Goal: Information Seeking & Learning: Learn about a topic

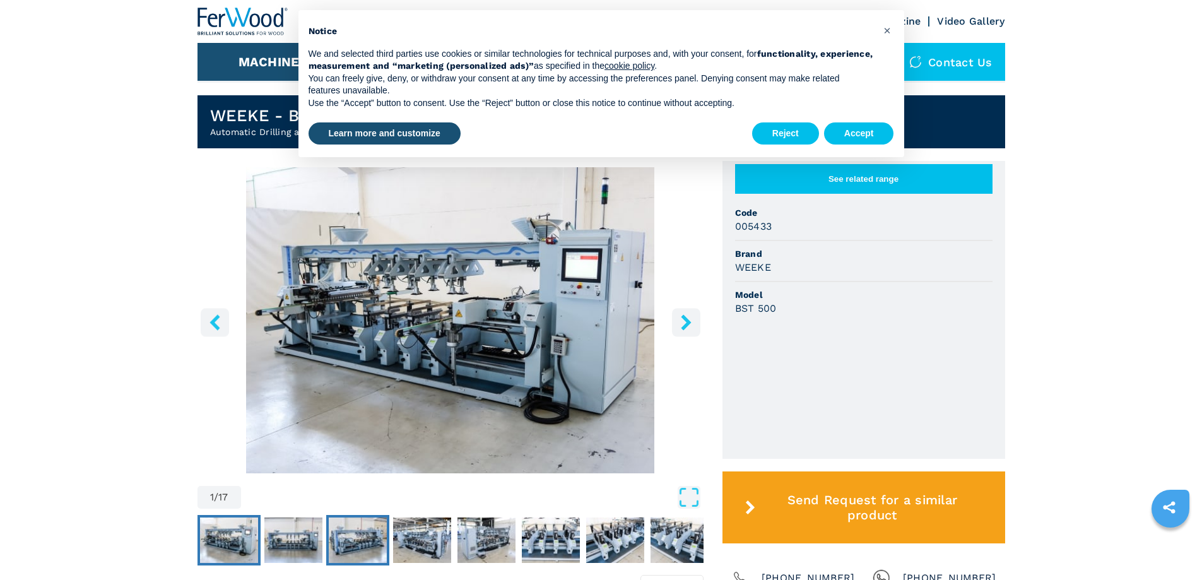
click at [385, 543] on img "Go to Slide 3" at bounding box center [358, 539] width 58 height 45
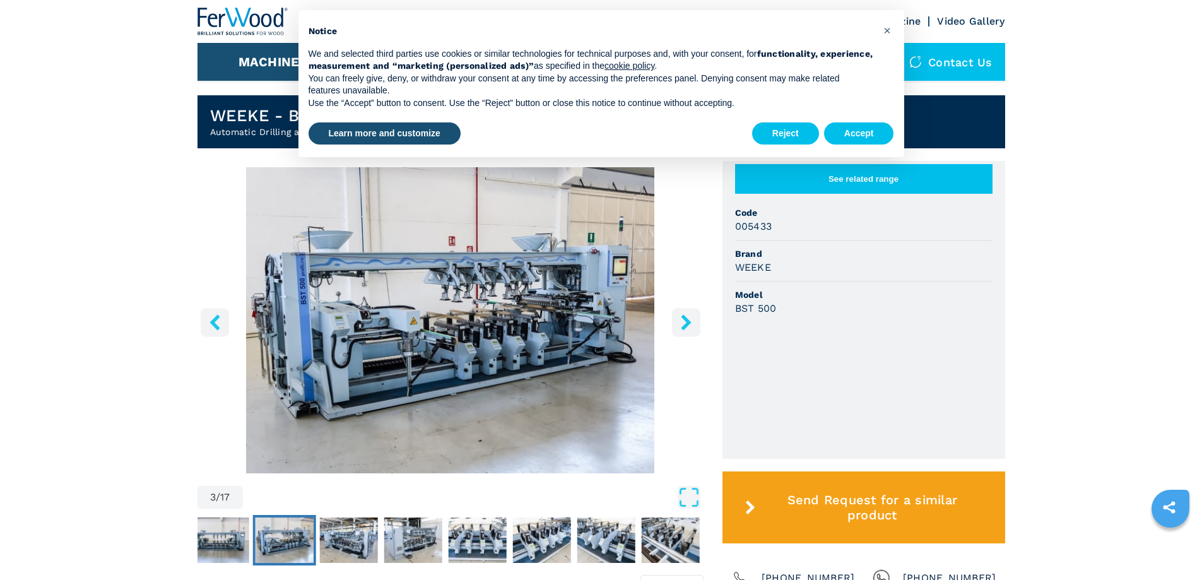
click at [452, 370] on img "Go to Slide 3" at bounding box center [450, 320] width 506 height 306
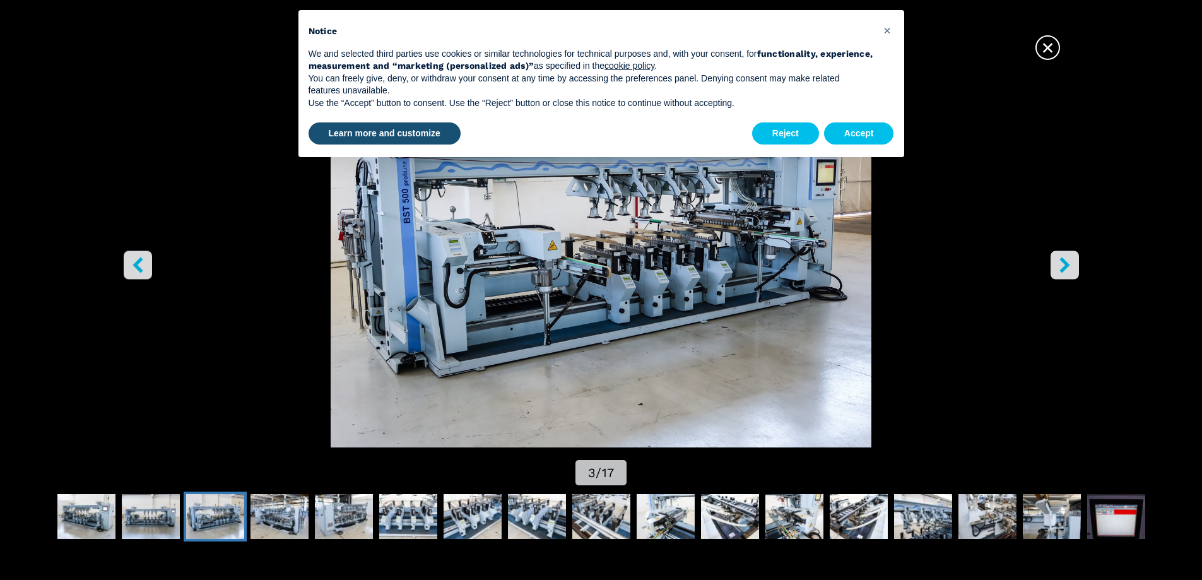
click at [1055, 256] on button "right-button" at bounding box center [1065, 264] width 28 height 28
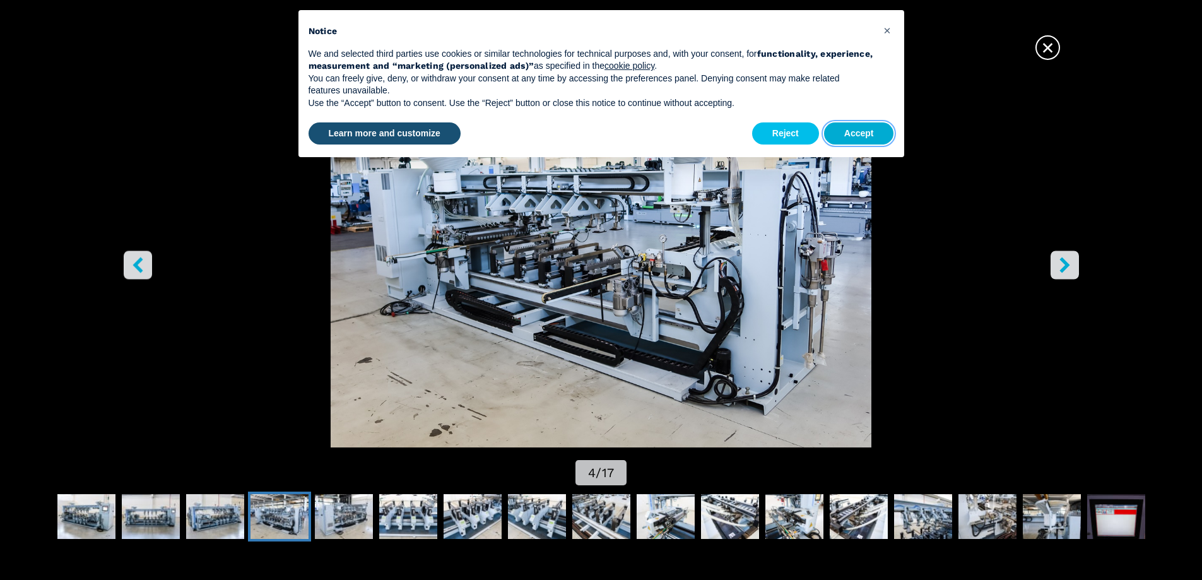
click at [868, 131] on button "Accept" at bounding box center [859, 133] width 70 height 23
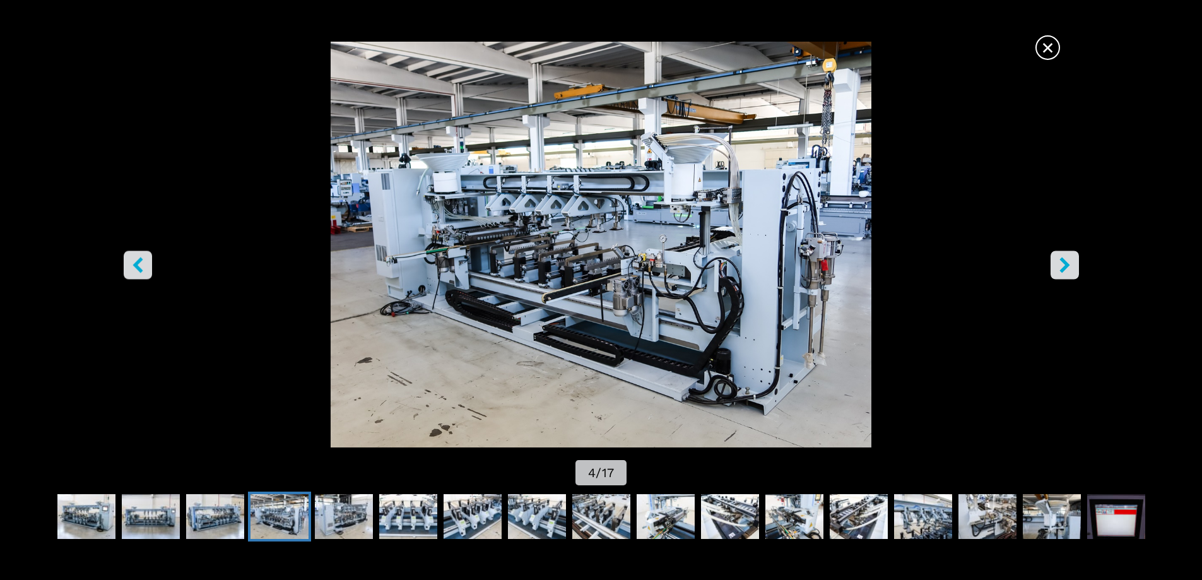
click at [1059, 316] on img "Go to Slide 4" at bounding box center [601, 245] width 1082 height 406
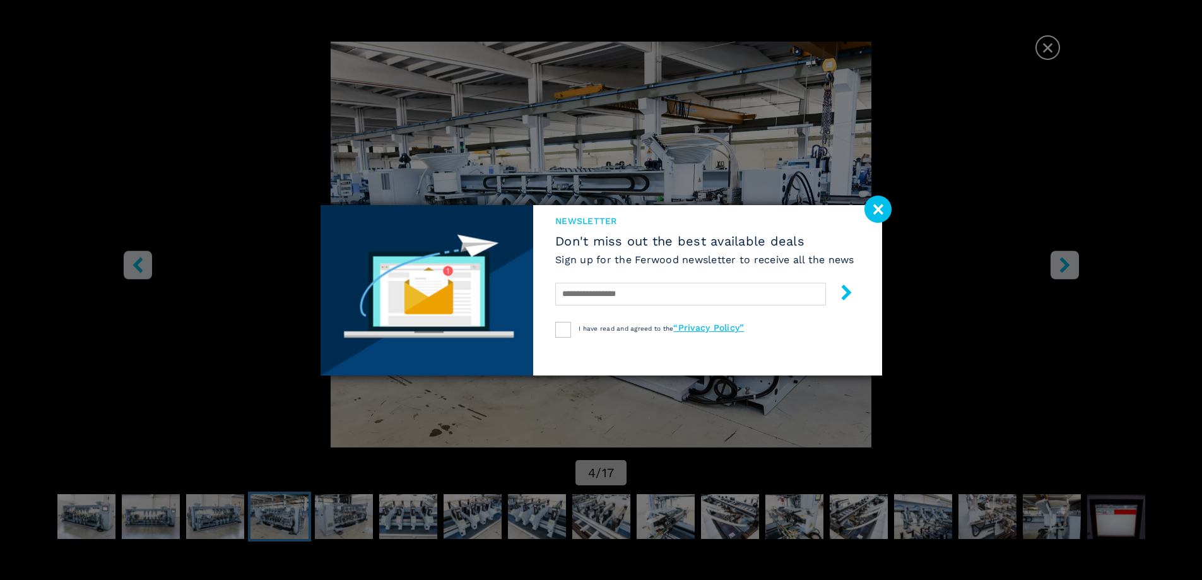
click at [887, 211] on image at bounding box center [877, 209] width 27 height 27
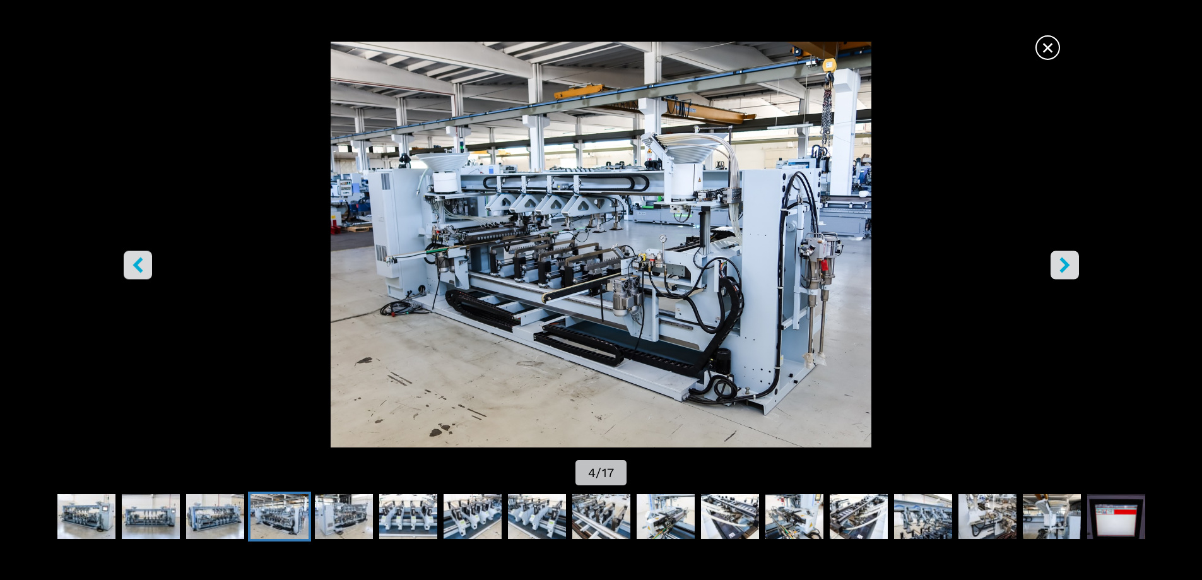
click at [1052, 266] on button "right-button" at bounding box center [1065, 264] width 28 height 28
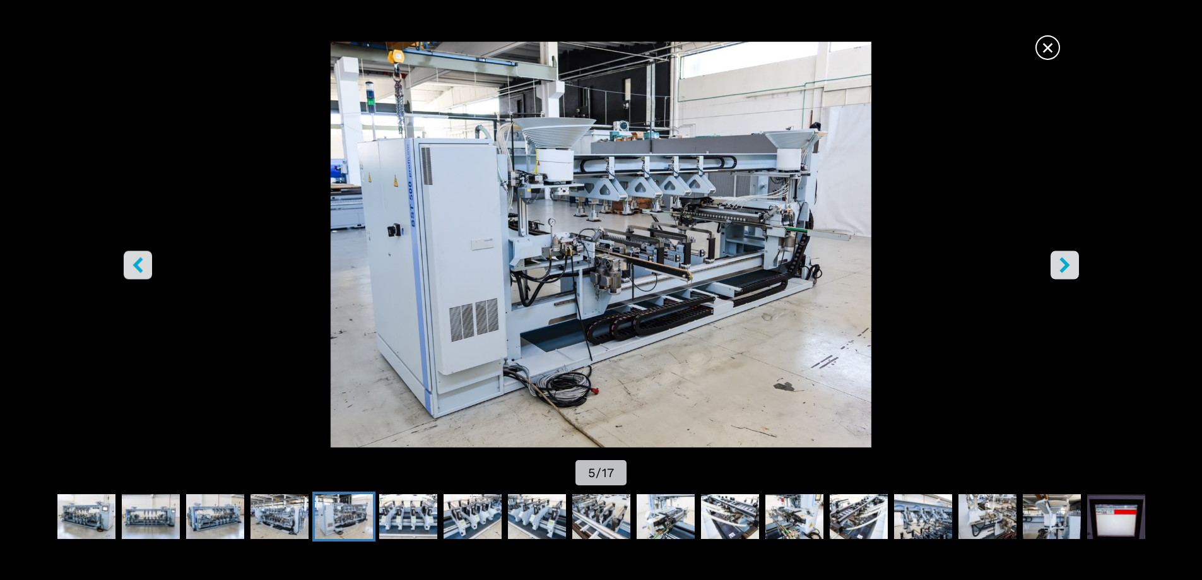
click at [1052, 266] on button "right-button" at bounding box center [1065, 264] width 28 height 28
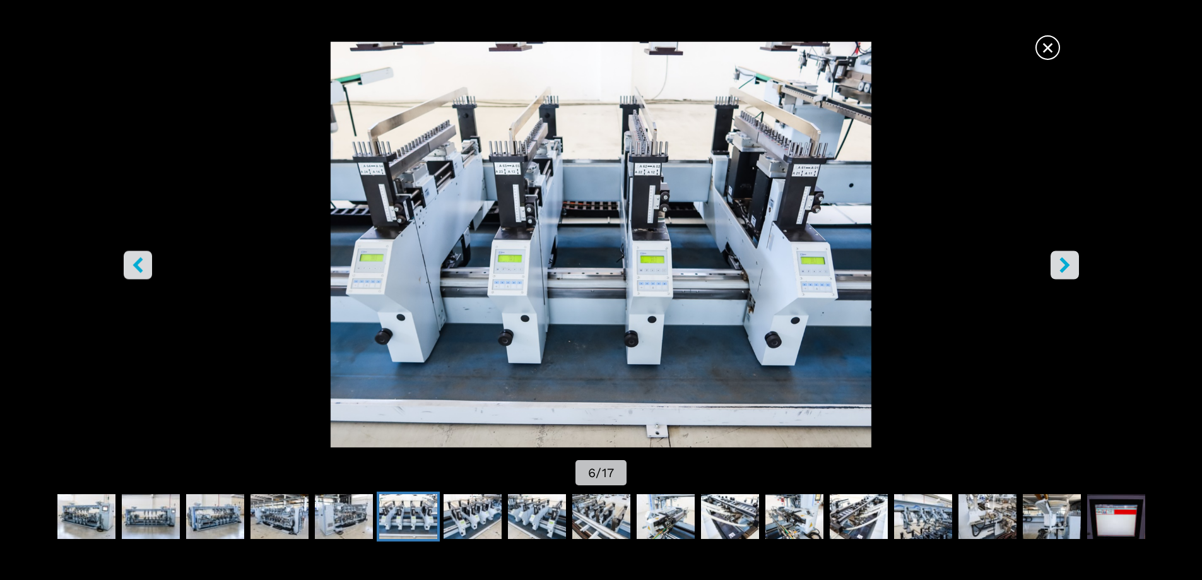
click at [1052, 266] on button "right-button" at bounding box center [1065, 264] width 28 height 28
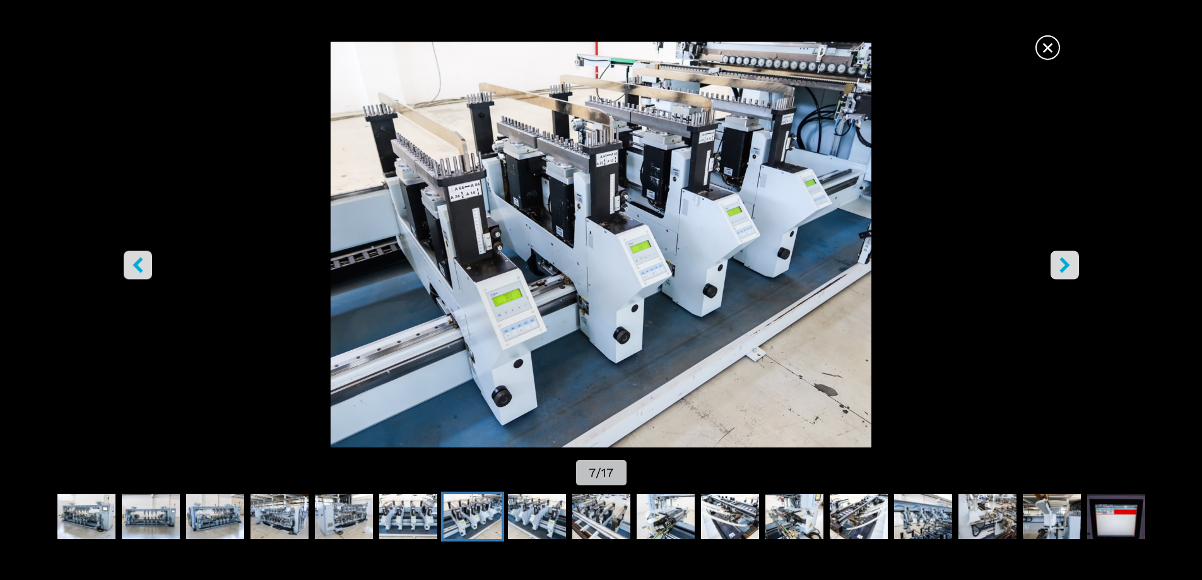
click at [1052, 266] on button "right-button" at bounding box center [1065, 264] width 28 height 28
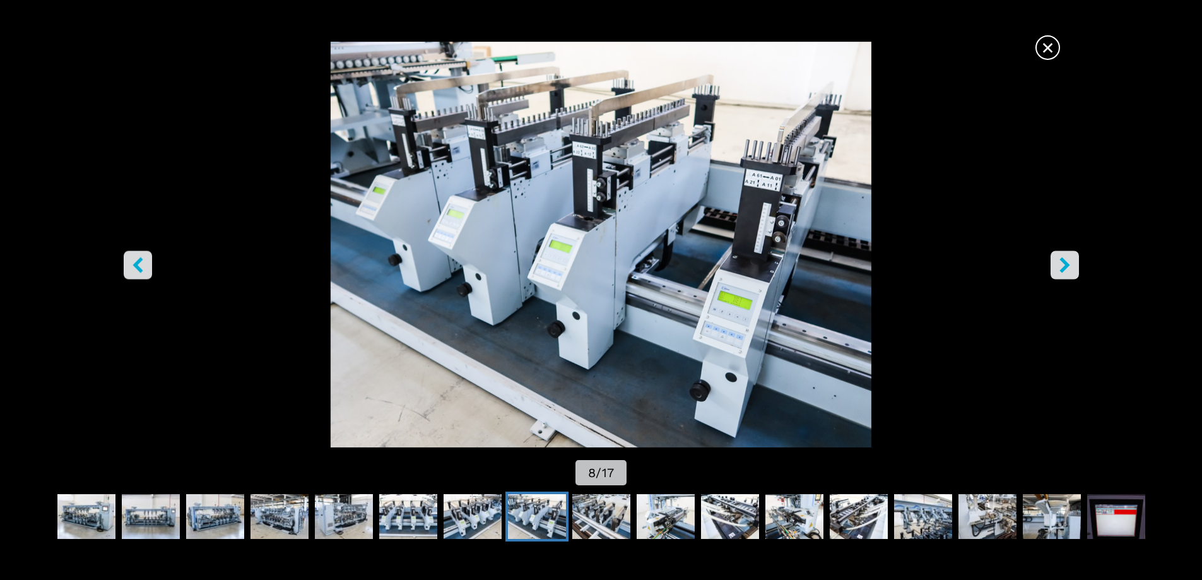
click at [1052, 266] on button "right-button" at bounding box center [1065, 264] width 28 height 28
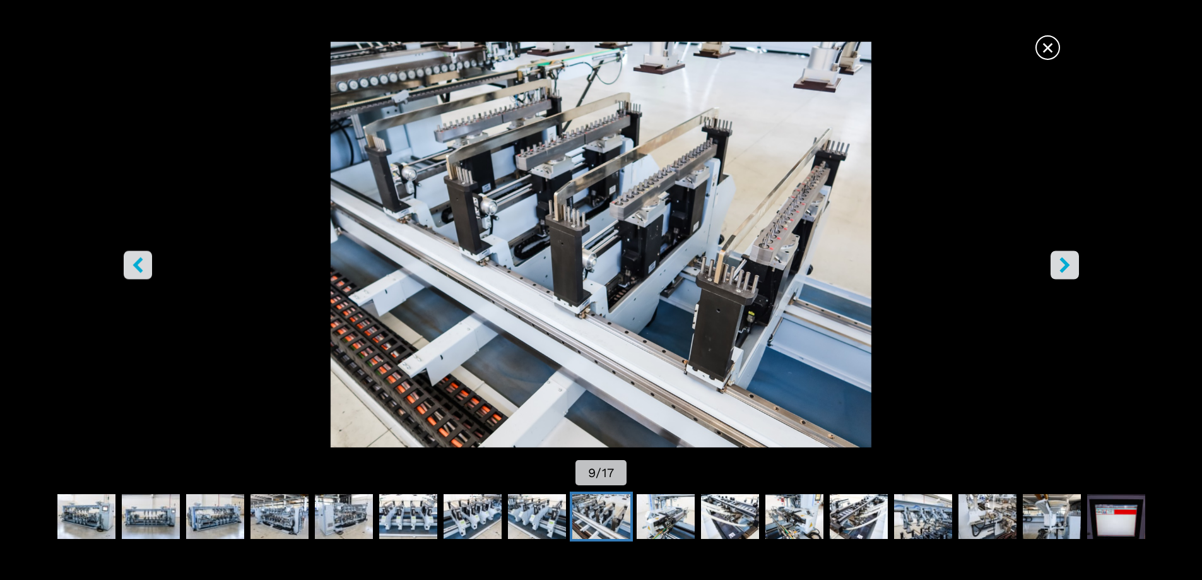
click at [1052, 266] on button "right-button" at bounding box center [1065, 264] width 28 height 28
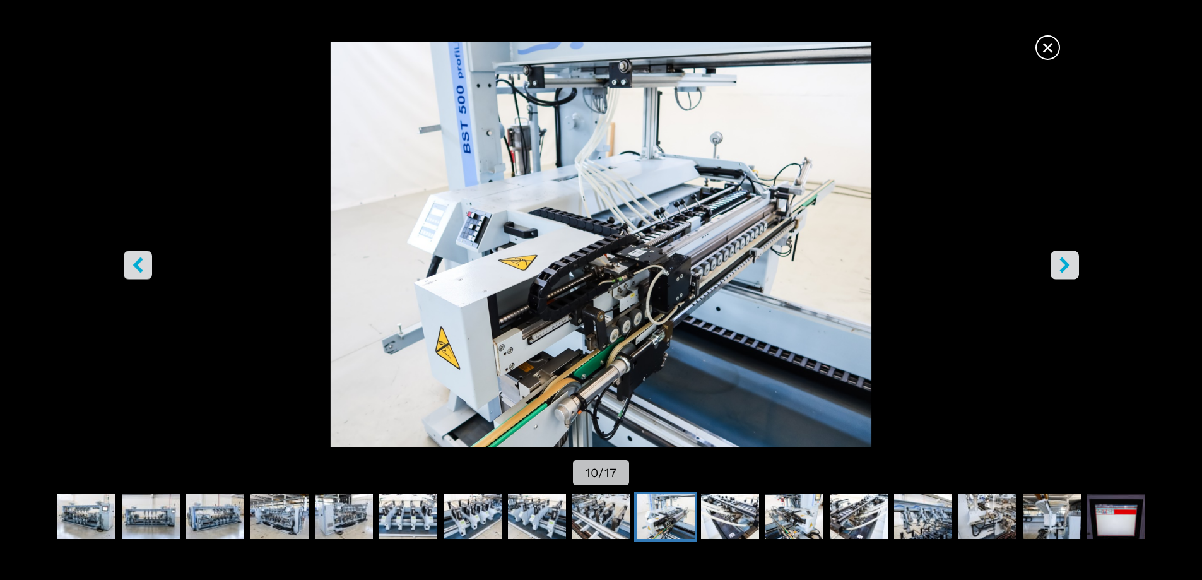
click at [1068, 271] on icon "right-button" at bounding box center [1065, 265] width 16 height 16
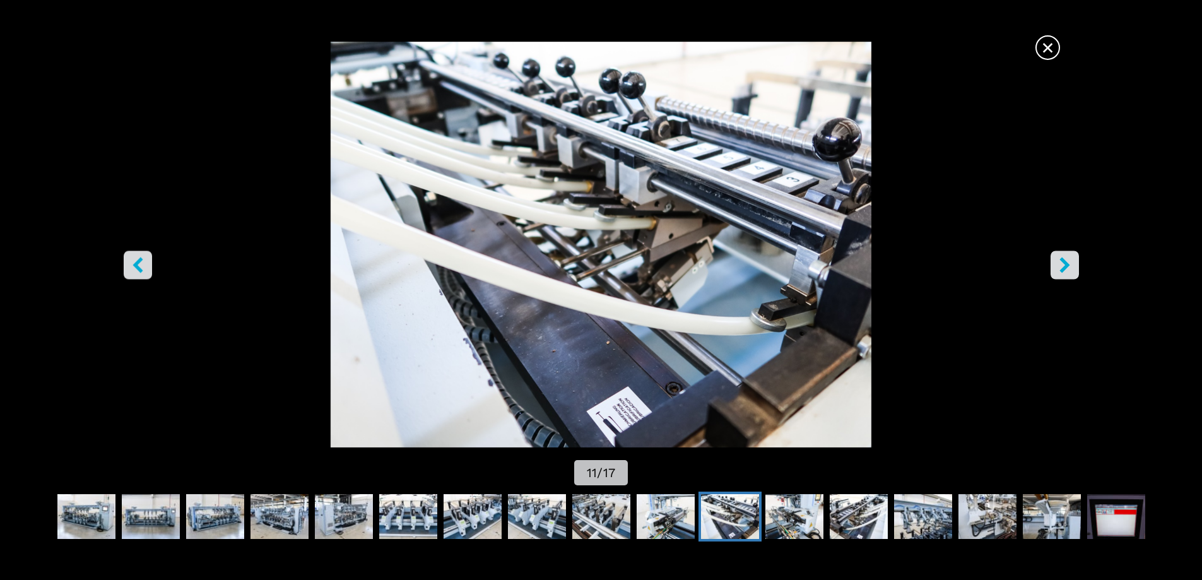
click at [1068, 271] on icon "right-button" at bounding box center [1065, 265] width 16 height 16
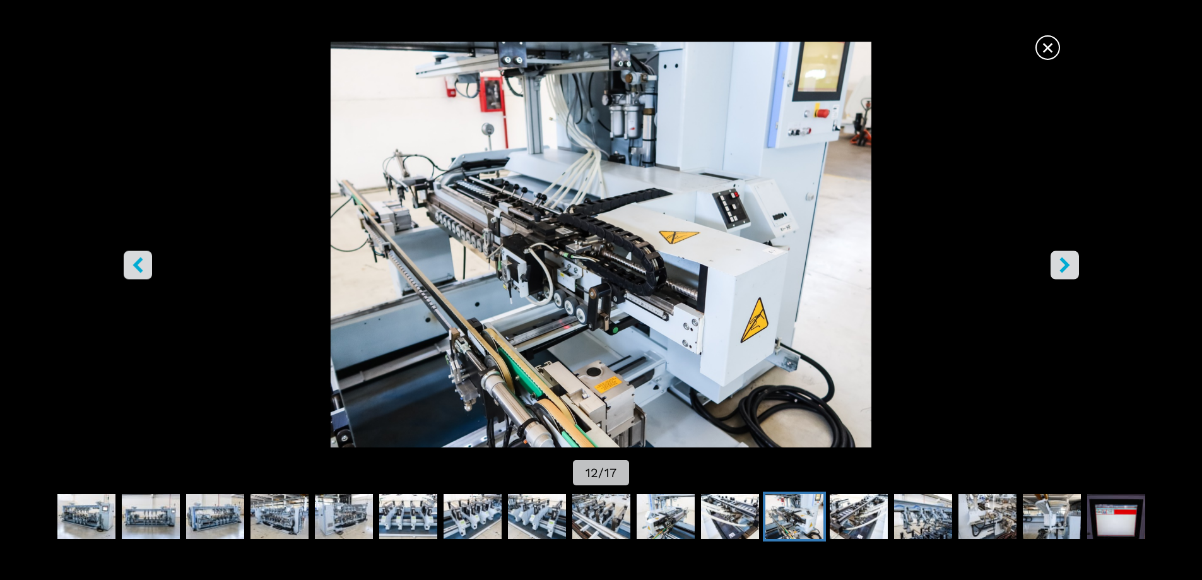
click at [1060, 261] on icon "right-button" at bounding box center [1065, 265] width 16 height 16
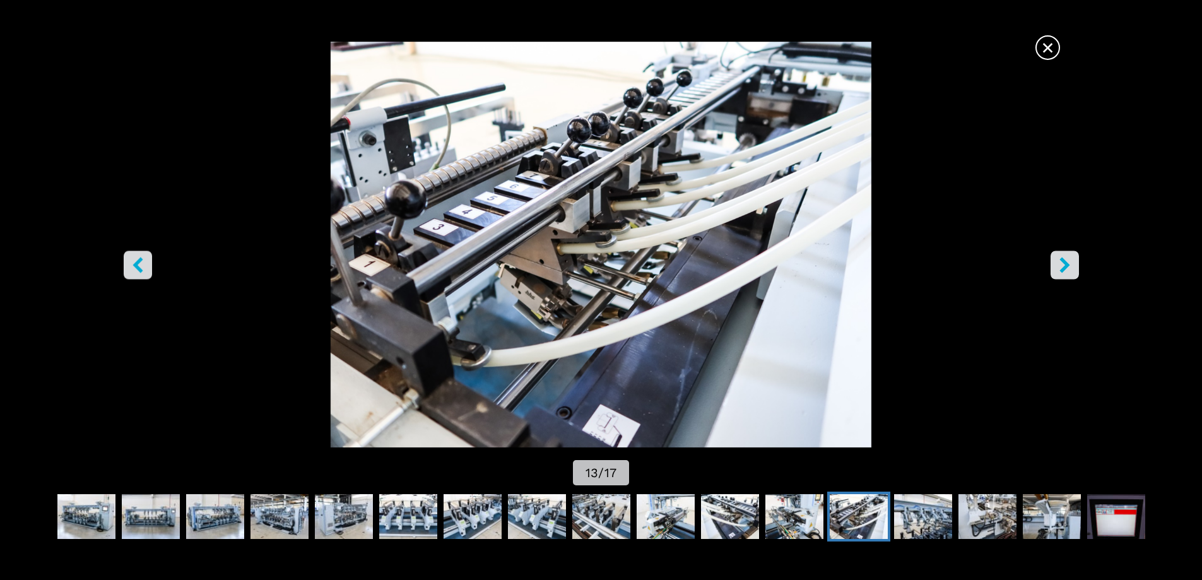
drag, startPoint x: 1060, startPoint y: 261, endPoint x: 1047, endPoint y: 184, distance: 78.1
click at [1047, 184] on img "Go to Slide 13" at bounding box center [601, 245] width 1082 height 406
click at [1040, 62] on img "Go to Slide 13" at bounding box center [601, 245] width 1082 height 406
click at [1041, 56] on span "×" at bounding box center [1048, 45] width 22 height 22
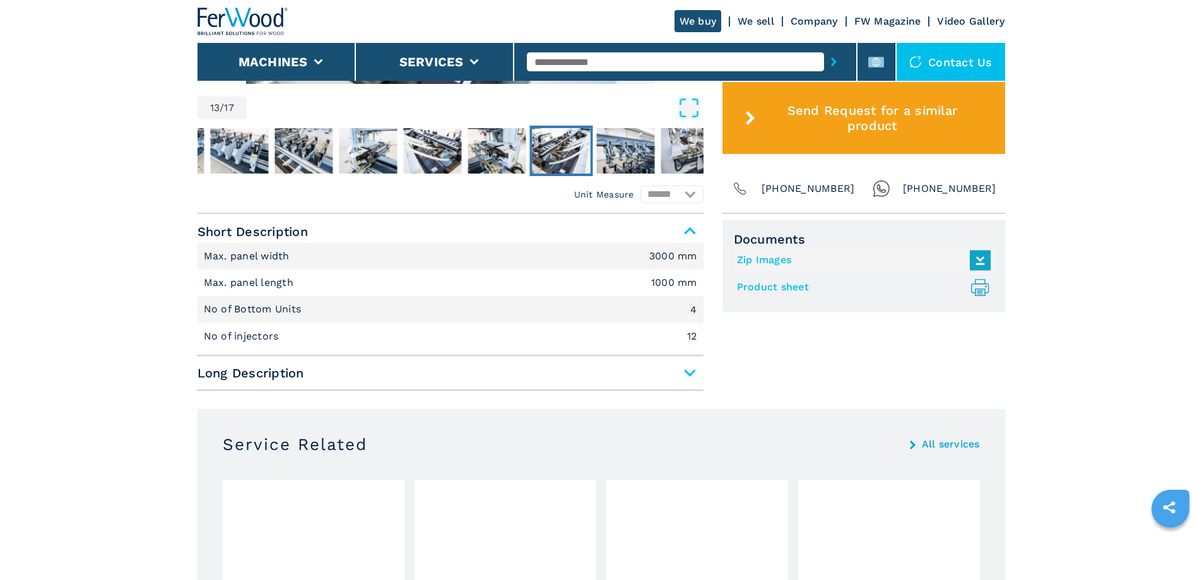
scroll to position [757, 0]
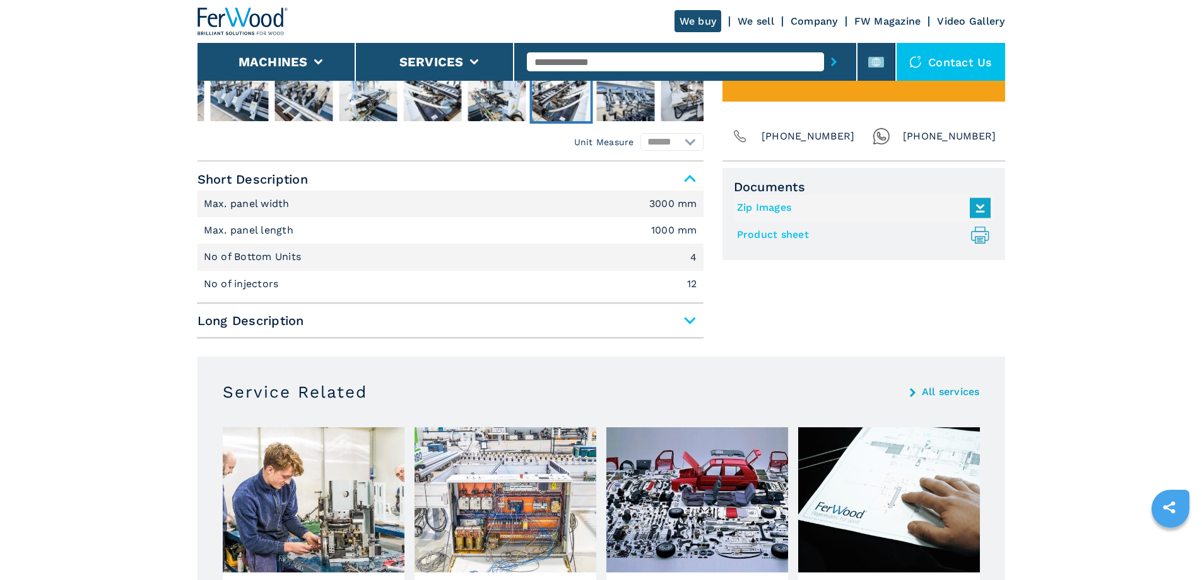
click at [599, 321] on span "Long Description" at bounding box center [450, 320] width 506 height 23
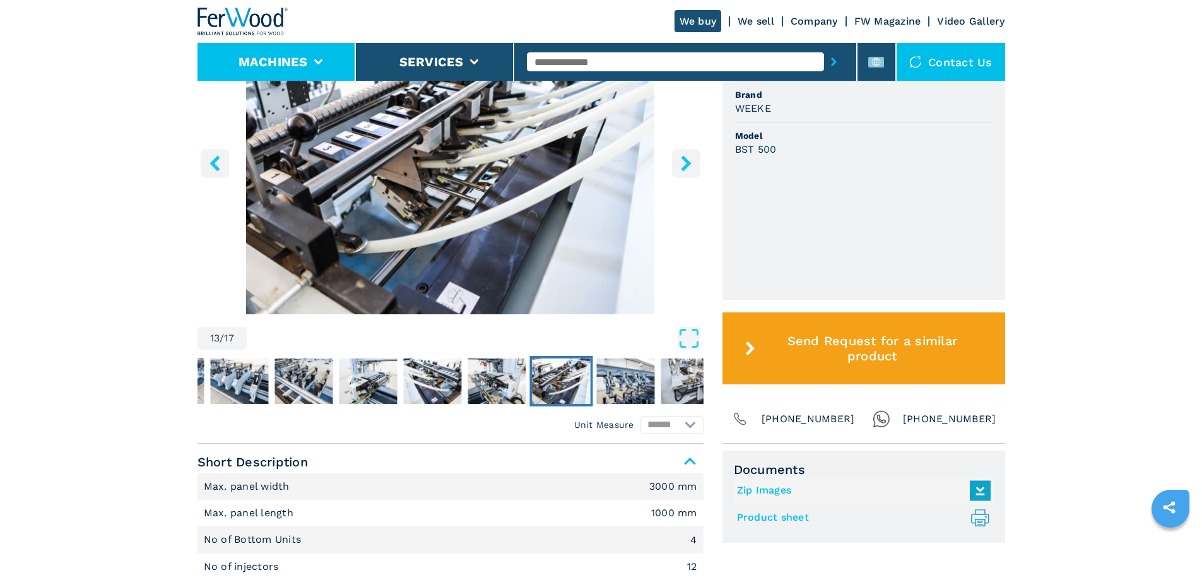
scroll to position [435, 0]
